Goal: Task Accomplishment & Management: Use online tool/utility

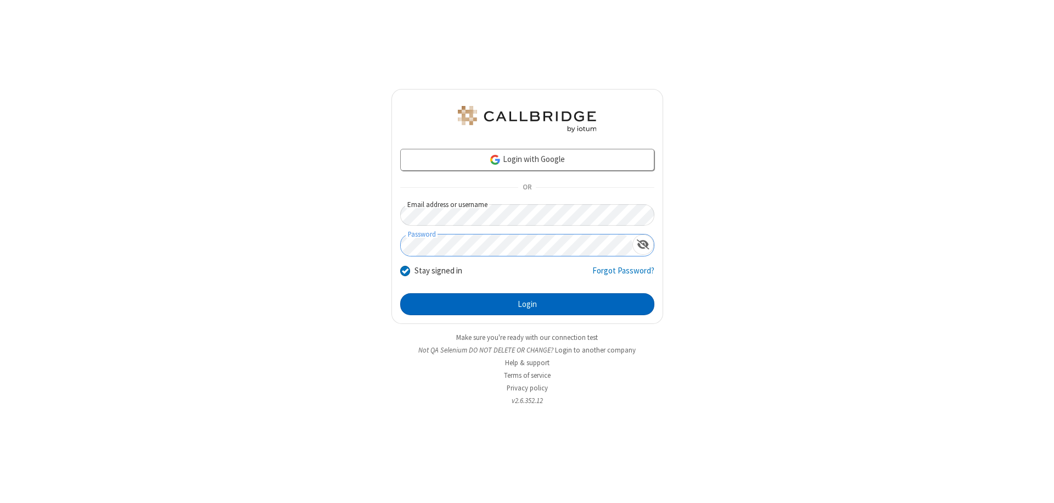
click at [527, 304] on button "Login" at bounding box center [527, 304] width 254 height 22
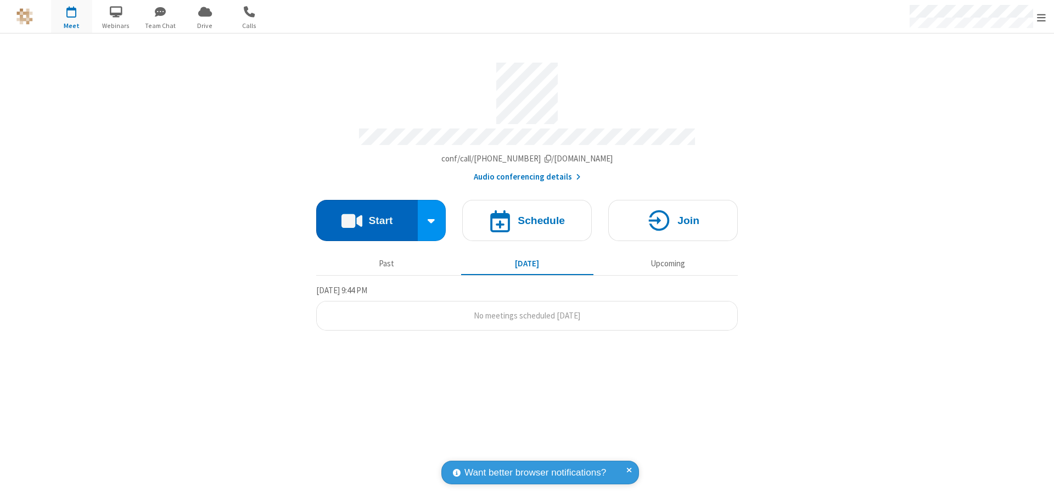
click at [367, 215] on button "Start" at bounding box center [367, 220] width 102 height 41
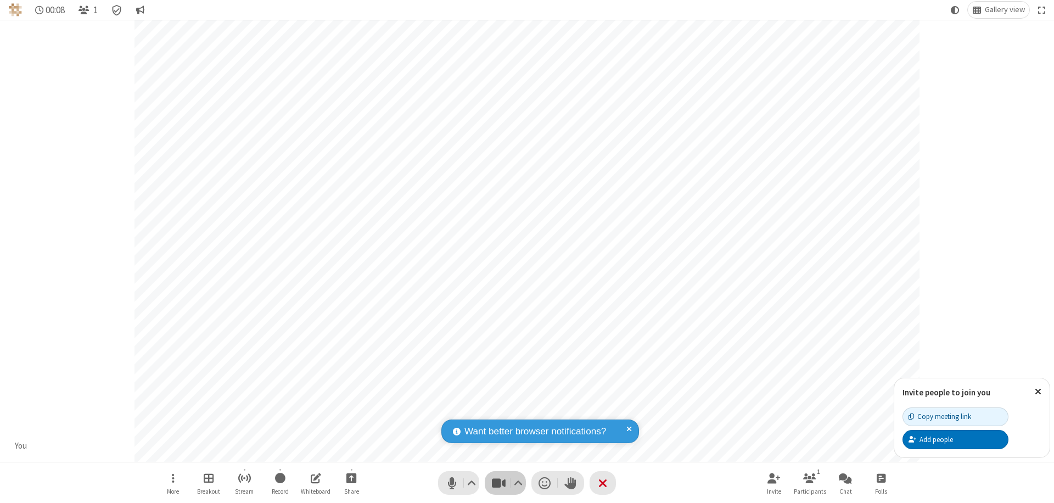
click at [498, 483] on span "Stop video (⌘+Shift+V)" at bounding box center [498, 483] width 16 height 16
click at [498, 483] on span "Start video (⌘+Shift+V)" at bounding box center [498, 483] width 16 height 16
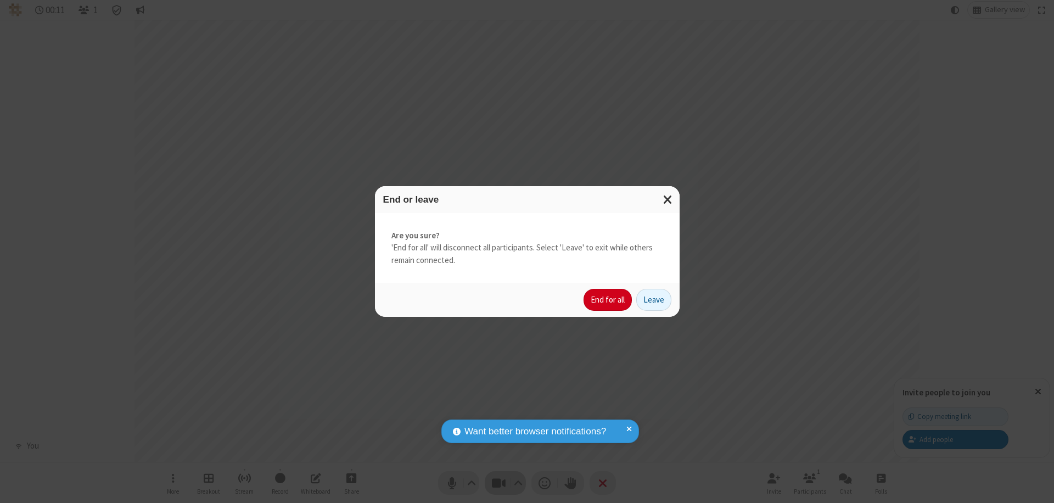
click at [608, 300] on button "End for all" at bounding box center [608, 300] width 48 height 22
